Goal: Task Accomplishment & Management: Manage account settings

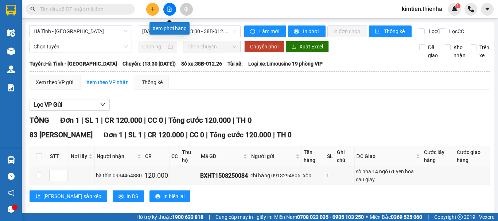
click at [154, 12] on button at bounding box center [152, 9] width 13 height 13
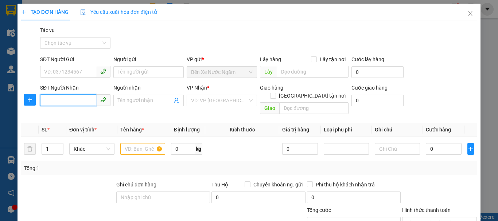
click at [88, 105] on input "SĐT Người Nhận" at bounding box center [68, 100] width 56 height 12
click at [83, 117] on div "0983077389 - cô lien" at bounding box center [74, 115] width 61 height 8
type input "0983077389"
type input "cô lien"
checkbox input "true"
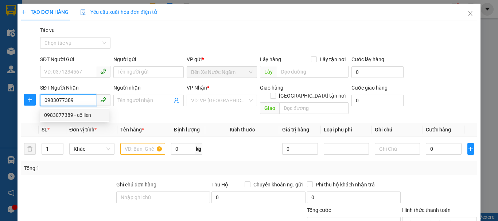
type input "141 [PERSON_NAME]"
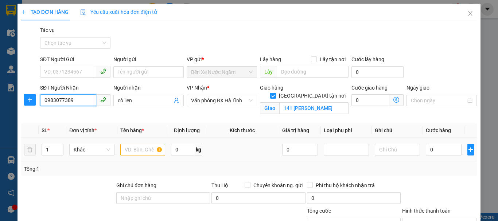
type input "0983077389"
click at [138, 152] on input "text" at bounding box center [142, 150] width 45 height 12
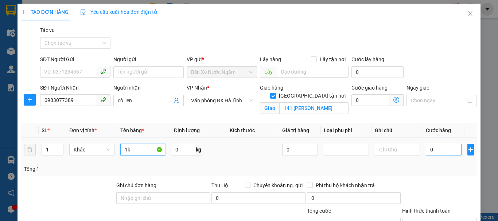
type input "1k"
click at [425, 147] on input "0" at bounding box center [443, 150] width 36 height 12
type input "6"
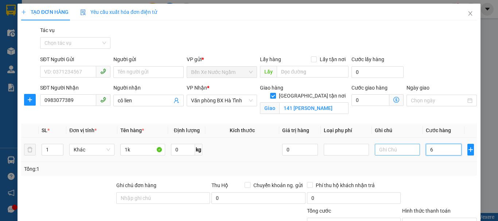
type input "60"
type input "600"
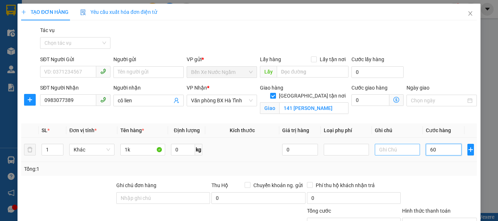
type input "600"
type input "6.000"
type input "60.000"
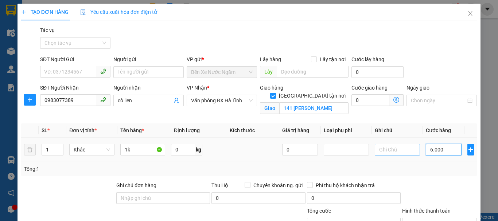
type input "60.000"
click at [138, 150] on input "1k" at bounding box center [142, 150] width 45 height 12
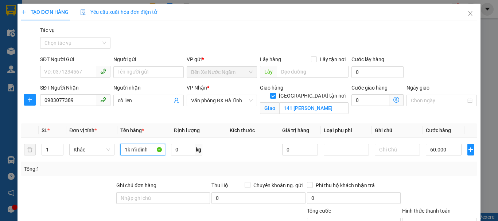
type input "1k mĩ đình"
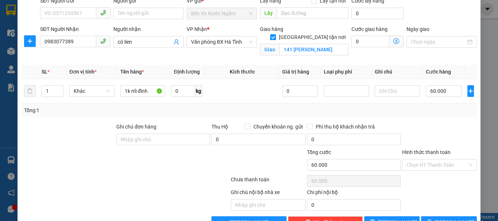
scroll to position [80, 0]
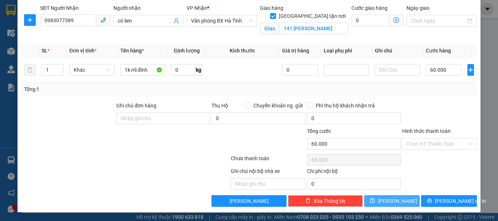
click at [393, 203] on span "[PERSON_NAME]" at bounding box center [397, 201] width 39 height 8
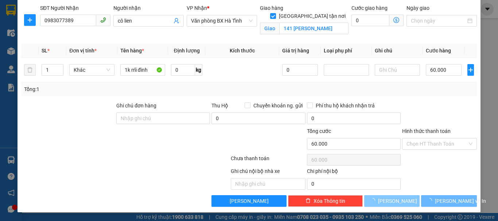
checkbox input "false"
type input "0"
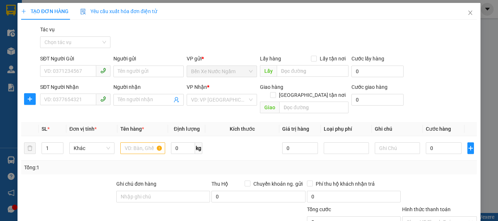
scroll to position [0, 0]
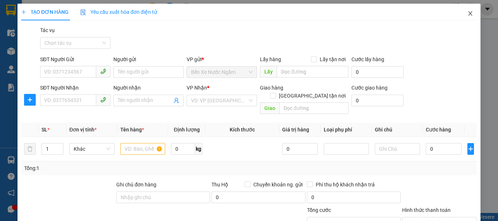
click at [468, 13] on icon "close" at bounding box center [470, 13] width 4 height 4
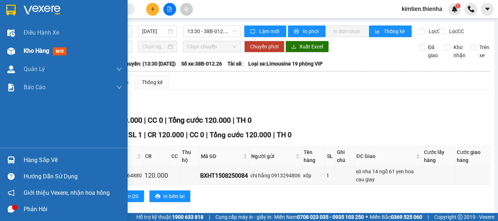
click at [19, 51] on div "Kho hàng mới" at bounding box center [63, 51] width 127 height 18
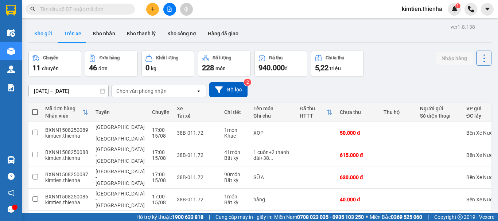
click at [45, 33] on button "Kho gửi" at bounding box center [43, 33] width 30 height 17
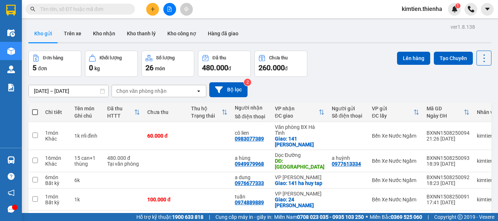
click at [36, 110] on span at bounding box center [35, 112] width 6 height 6
click at [35, 109] on input "checkbox" at bounding box center [35, 109] width 0 height 0
checkbox input "true"
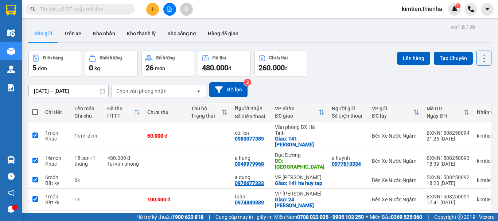
checkbox input "true"
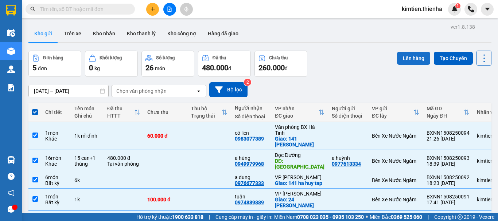
click at [405, 58] on button "Lên hàng" at bounding box center [413, 58] width 33 height 13
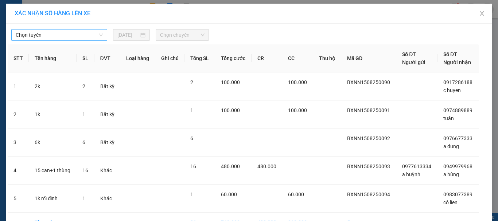
click at [90, 36] on span "Chọn tuyến" at bounding box center [59, 35] width 87 height 11
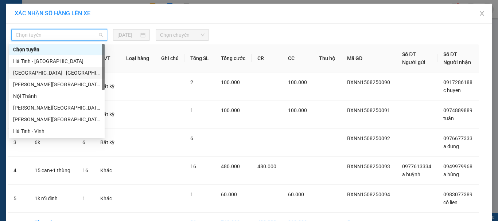
click at [50, 74] on div "[GEOGRAPHIC_DATA] - [GEOGRAPHIC_DATA]" at bounding box center [56, 73] width 87 height 8
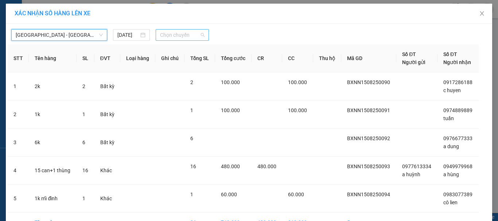
click at [190, 35] on span "Chọn chuyến" at bounding box center [182, 35] width 45 height 11
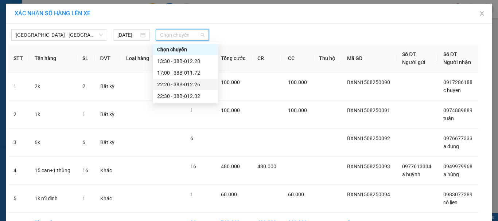
click at [185, 83] on div "22:20 - 38B-012.26" at bounding box center [185, 84] width 57 height 8
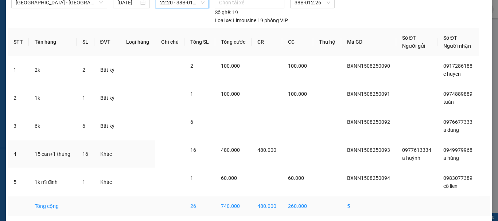
scroll to position [61, 0]
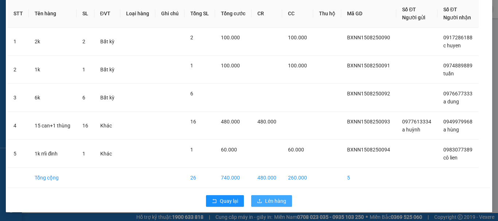
click at [261, 198] on button "Lên hàng" at bounding box center [271, 201] width 41 height 12
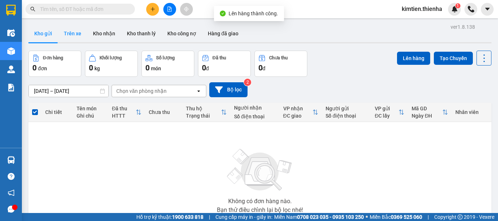
click at [72, 35] on button "Trên xe" at bounding box center [72, 33] width 29 height 17
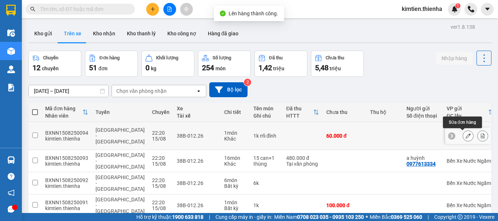
click at [480, 137] on icon at bounding box center [482, 135] width 4 height 5
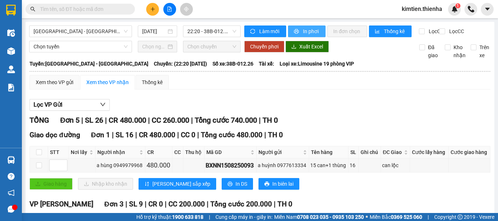
click at [311, 30] on span "In phơi" at bounding box center [311, 31] width 17 height 8
